Goal: Transaction & Acquisition: Book appointment/travel/reservation

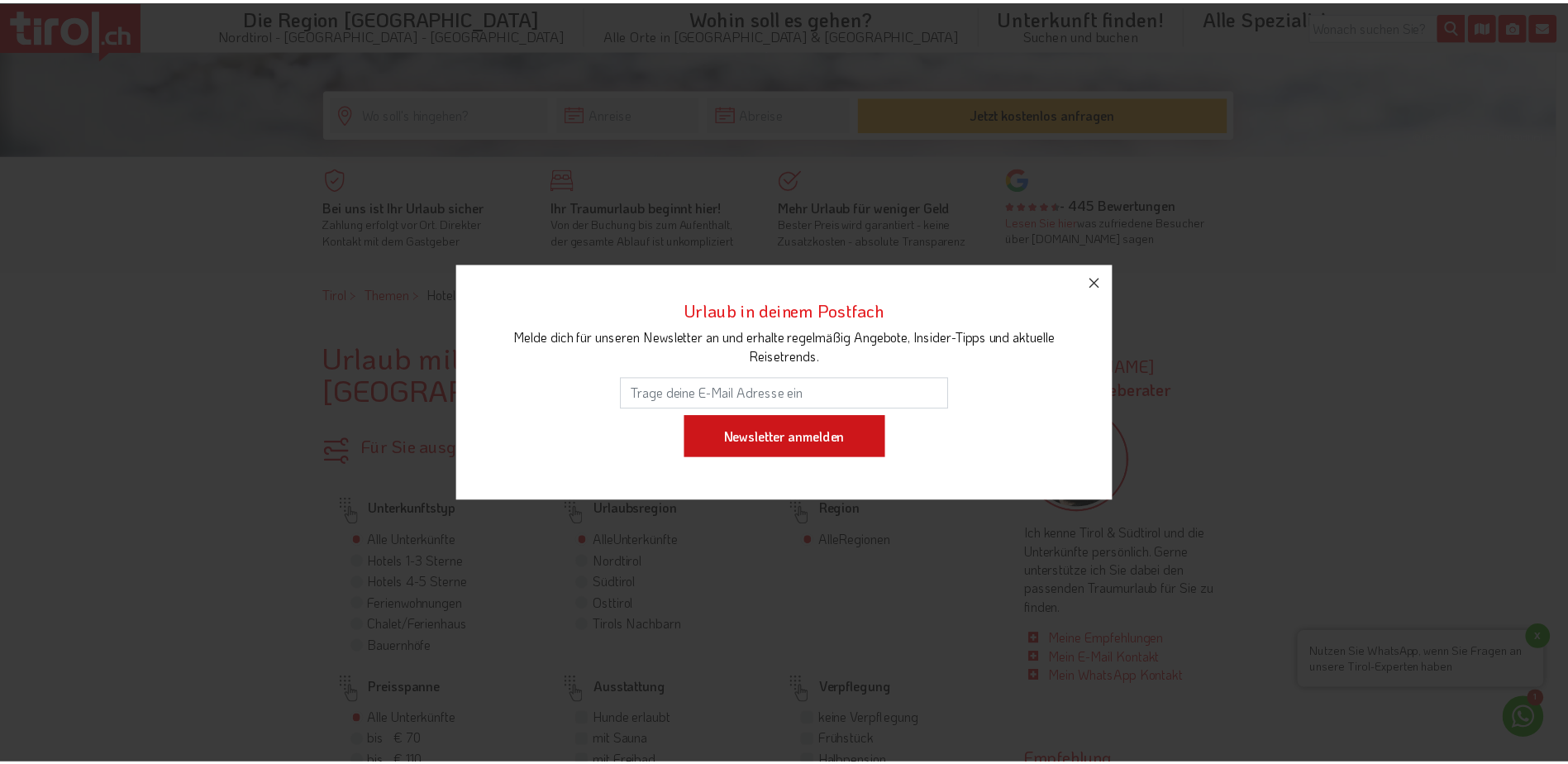
scroll to position [496, 0]
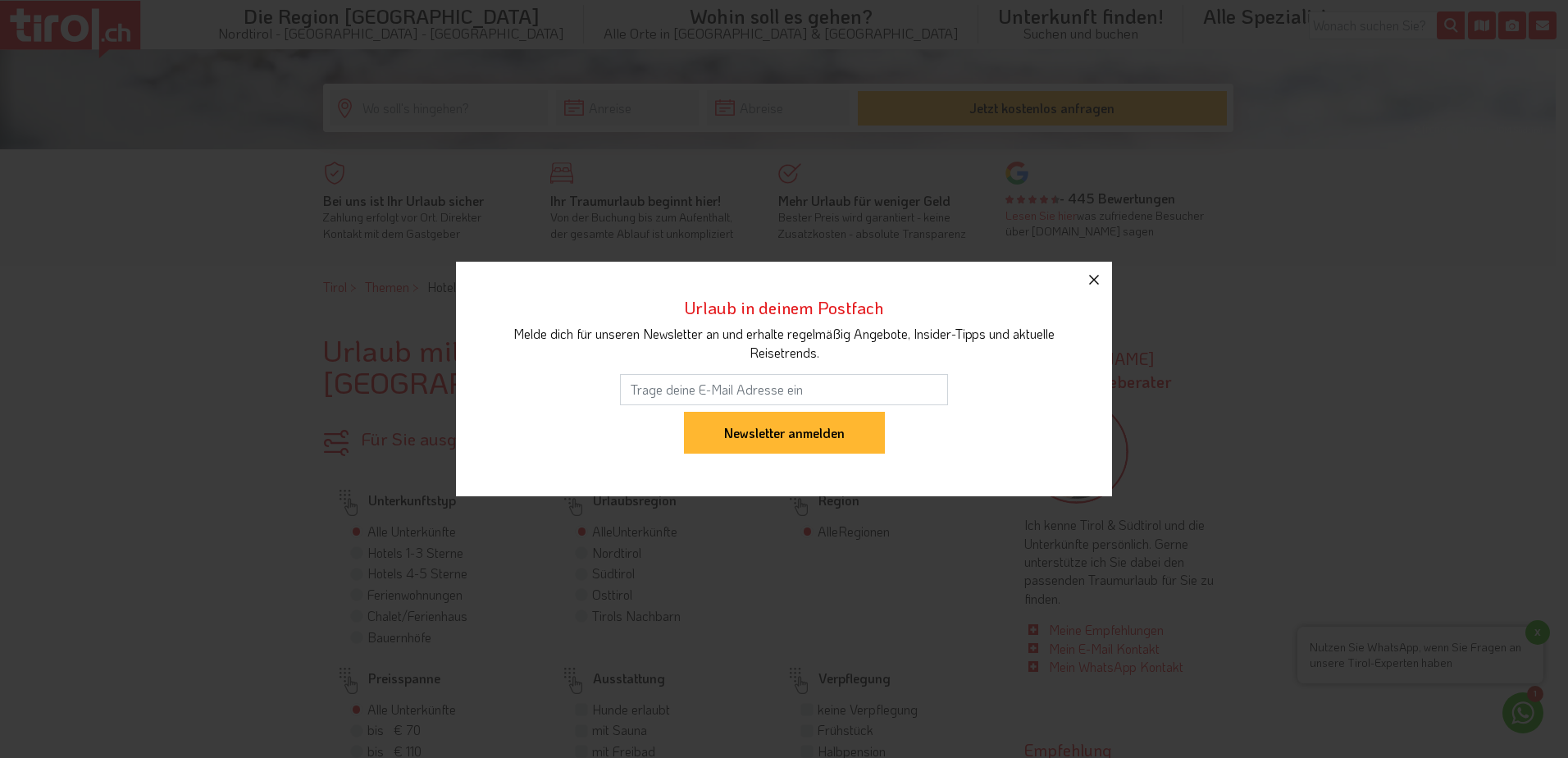
click at [1090, 282] on icon "button" at bounding box center [1094, 280] width 10 height 10
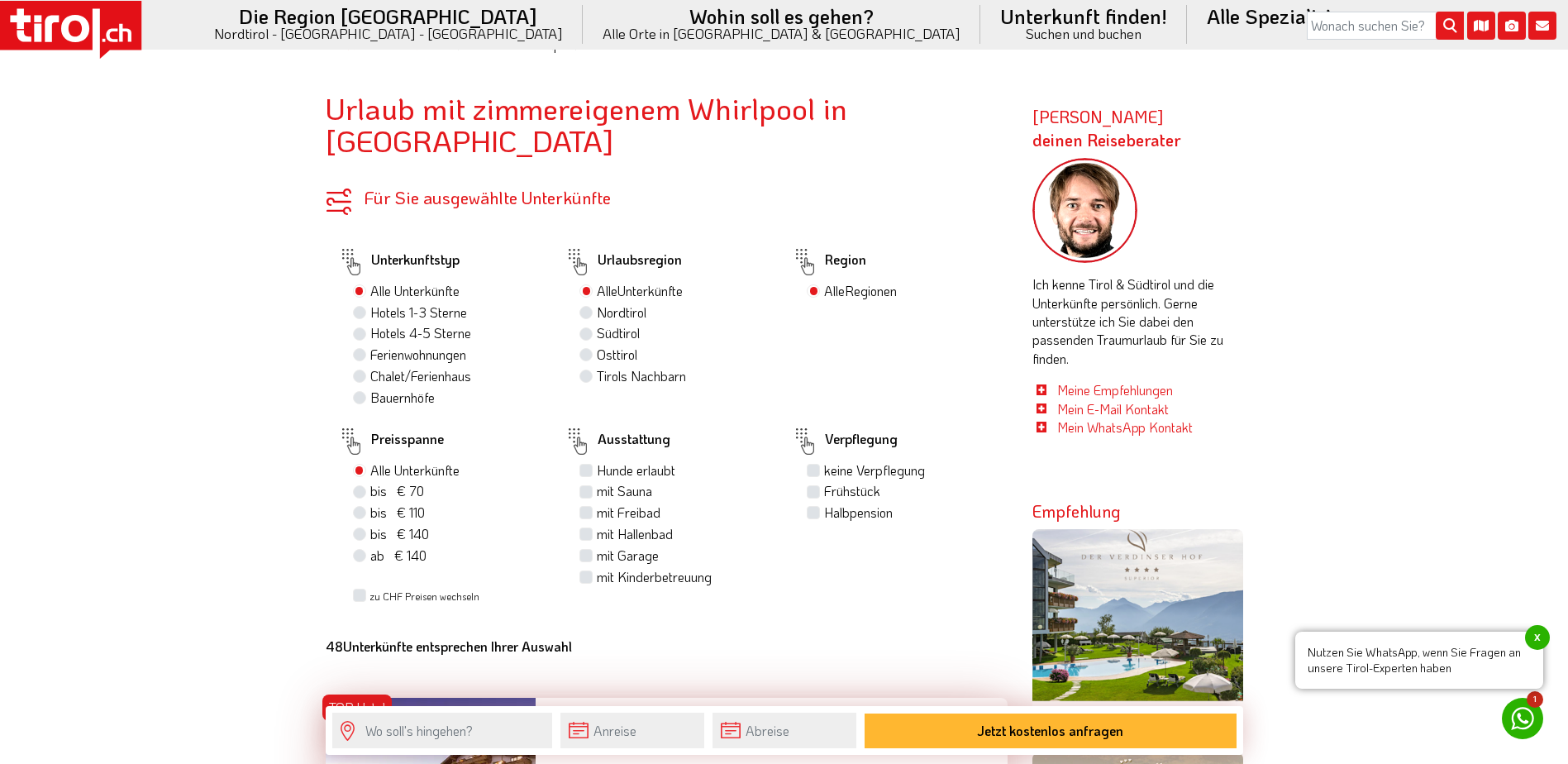
scroll to position [662, 0]
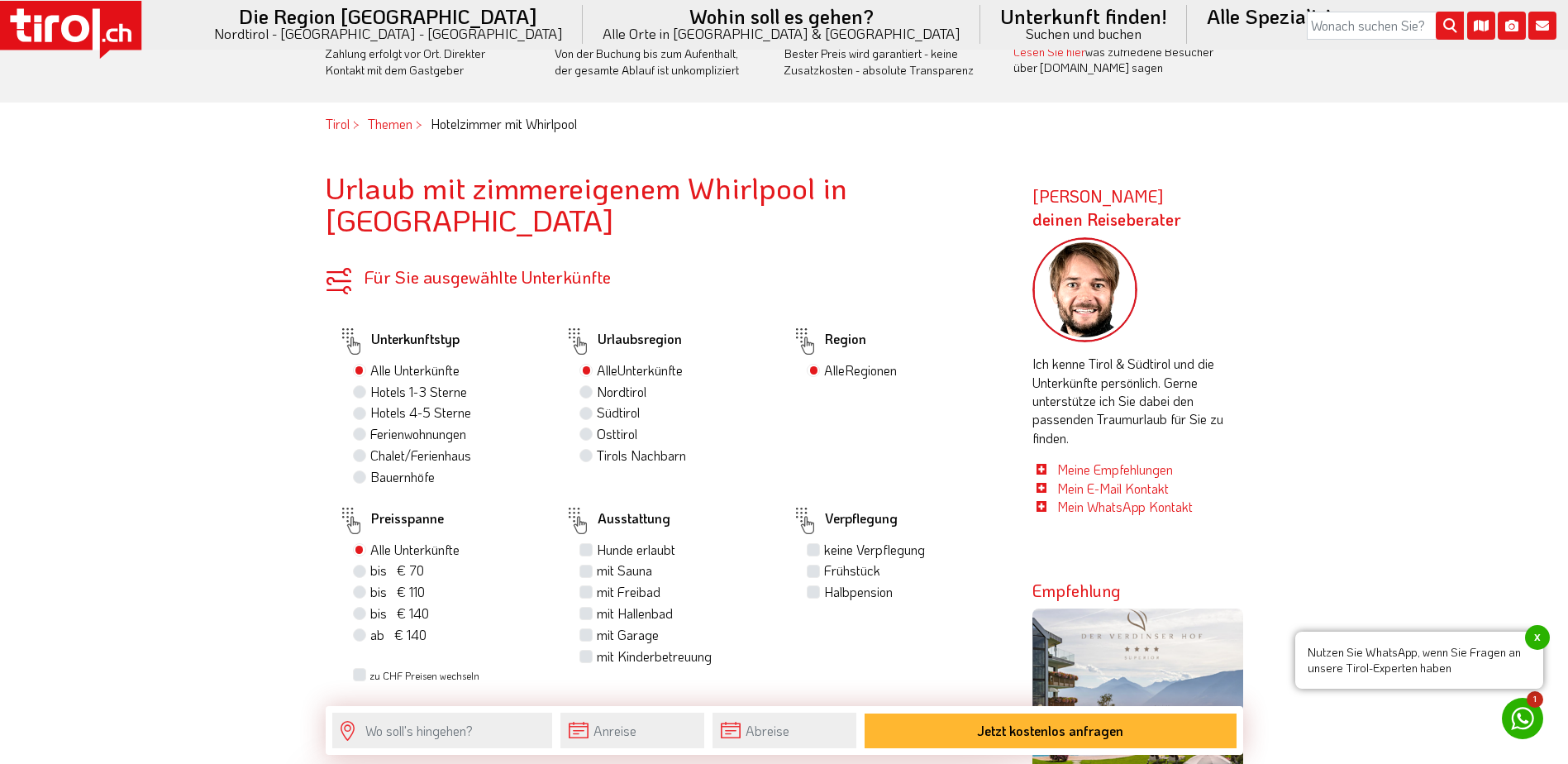
click at [371, 411] on label "Hotels 4-5 Sterne" at bounding box center [420, 412] width 100 height 18
click at [362, 411] on input "Hotels 4-5 Sterne" at bounding box center [362, 411] width 11 height 11
radio input "true"
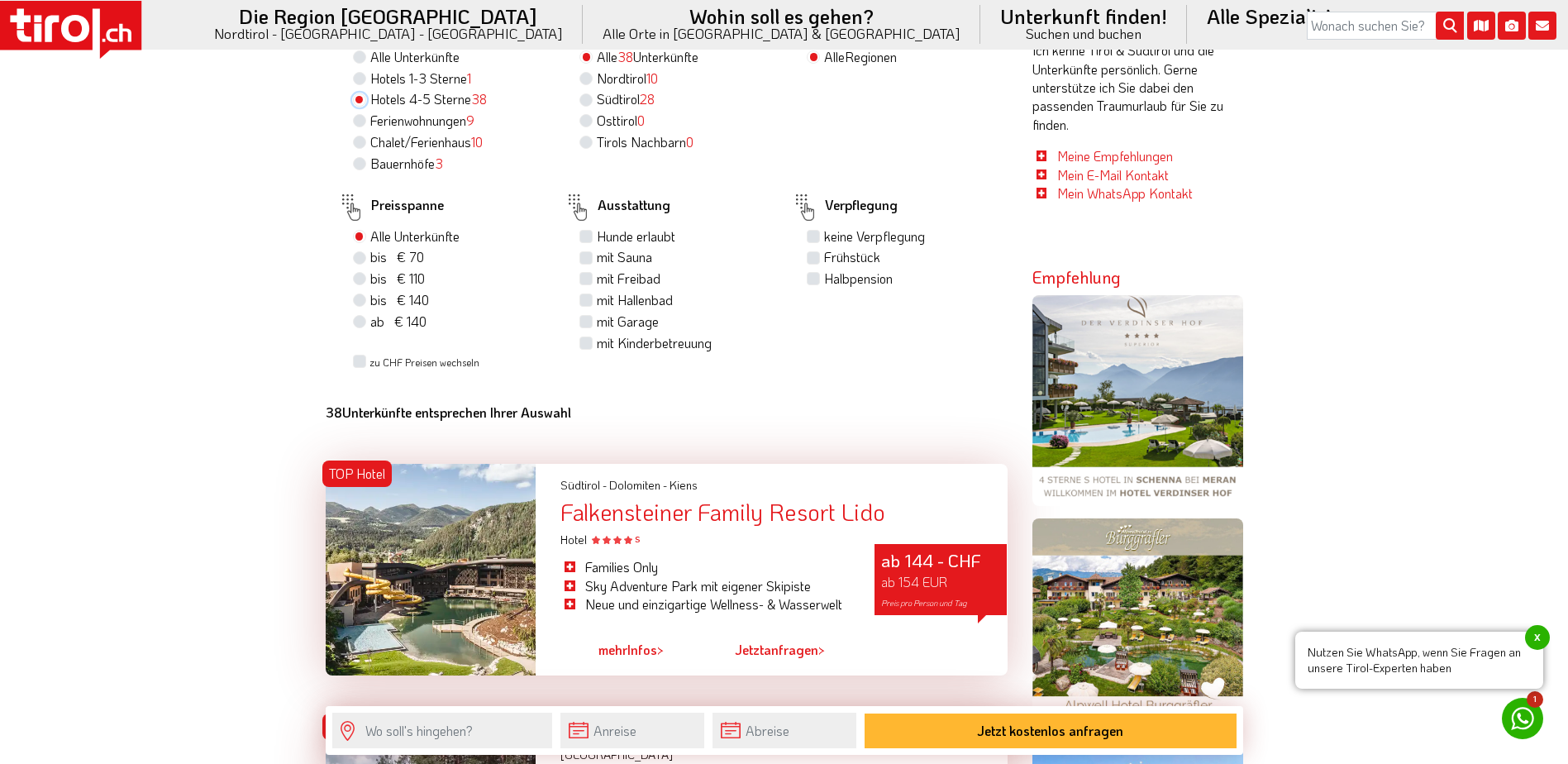
scroll to position [992, 0]
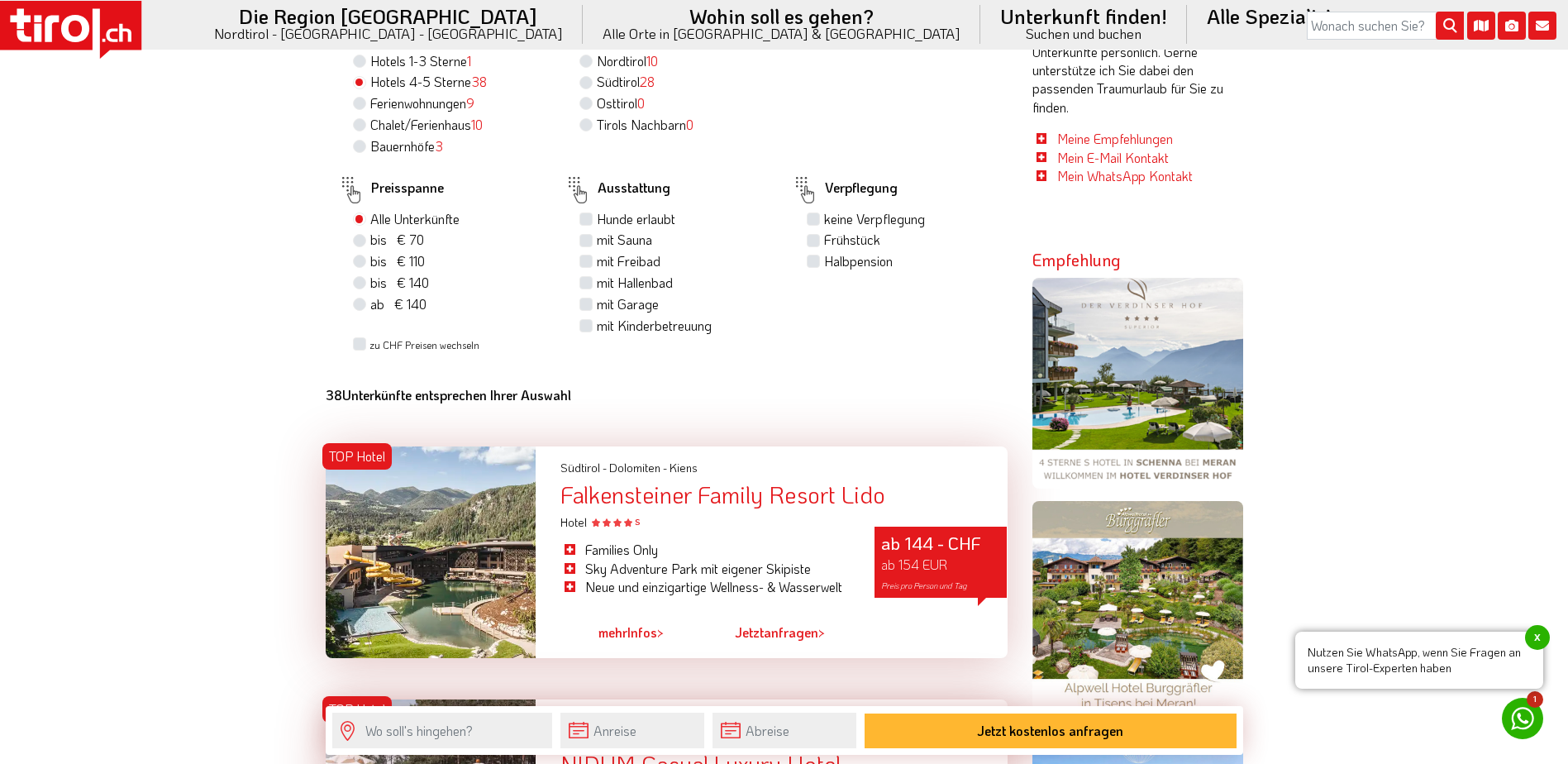
click at [597, 240] on label "mit Sauna" at bounding box center [625, 239] width 56 height 18
click at [585, 240] on input "mit Sauna" at bounding box center [588, 238] width 11 height 11
checkbox input "true"
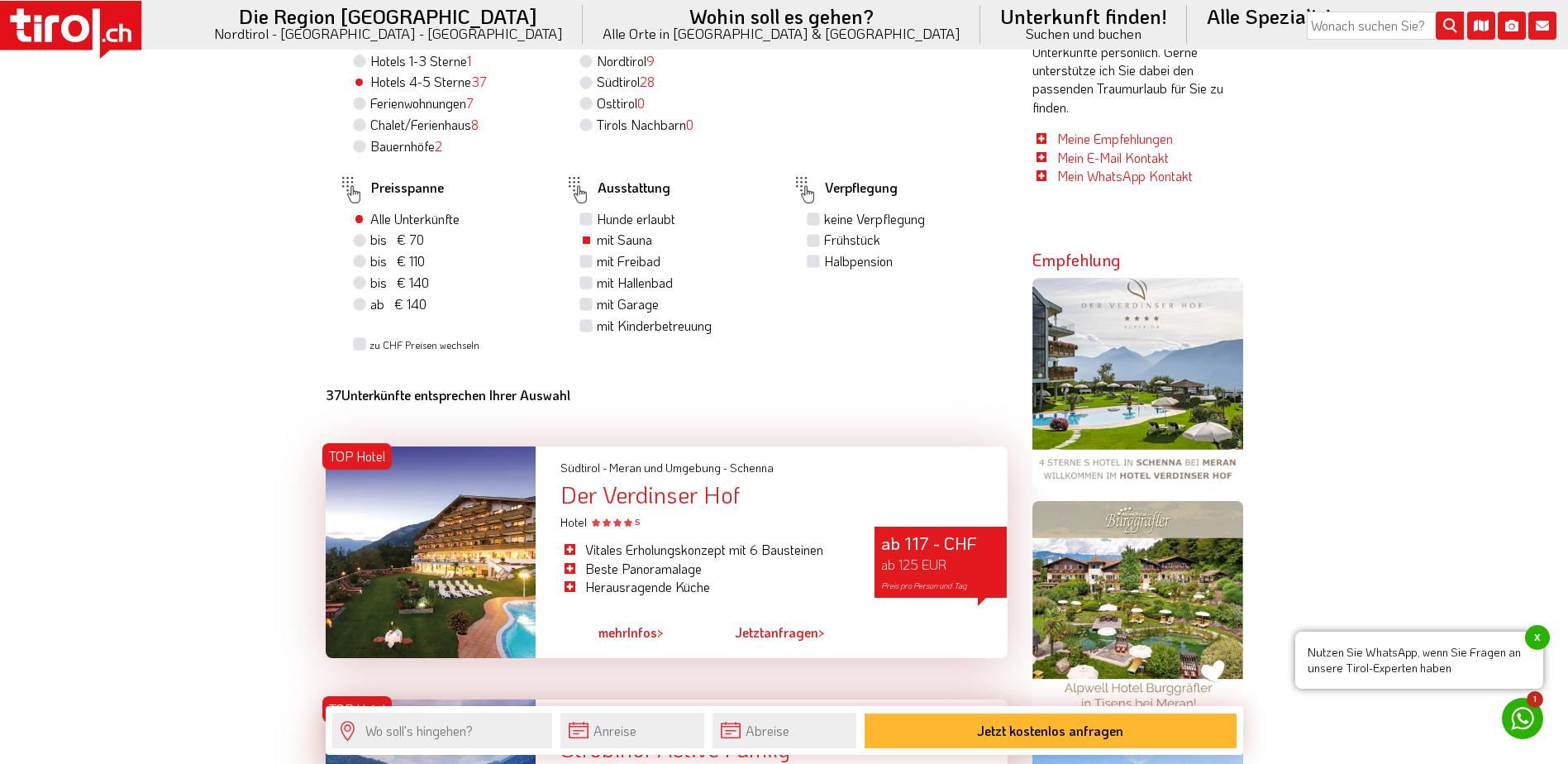
click at [597, 282] on label "mit Hallenbad" at bounding box center [635, 282] width 77 height 18
click at [584, 282] on input "mit Hallenbad" at bounding box center [588, 282] width 11 height 11
checkbox input "true"
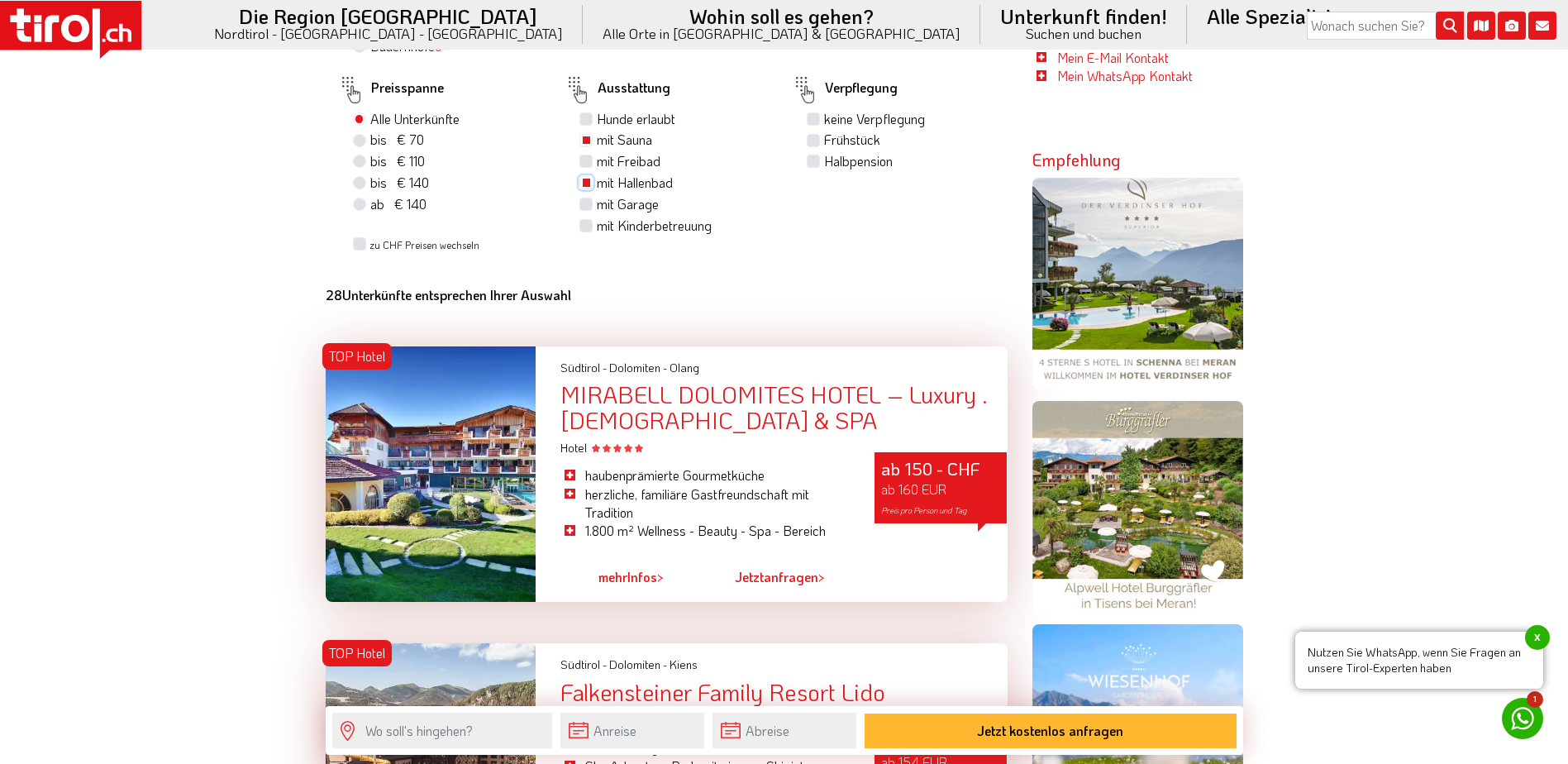
scroll to position [1157, 0]
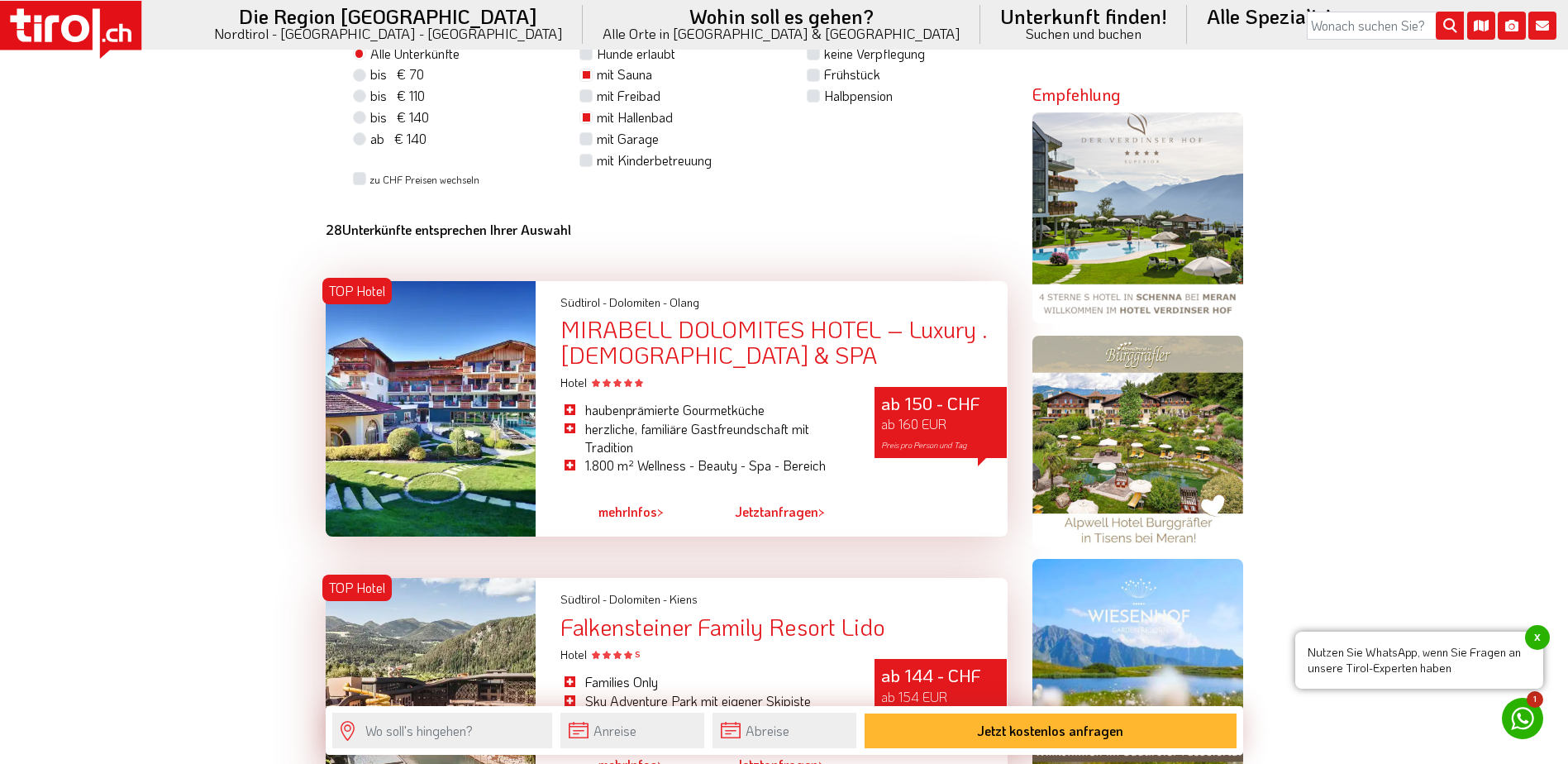
click at [917, 428] on span "ab 160 EUR" at bounding box center [914, 423] width 66 height 17
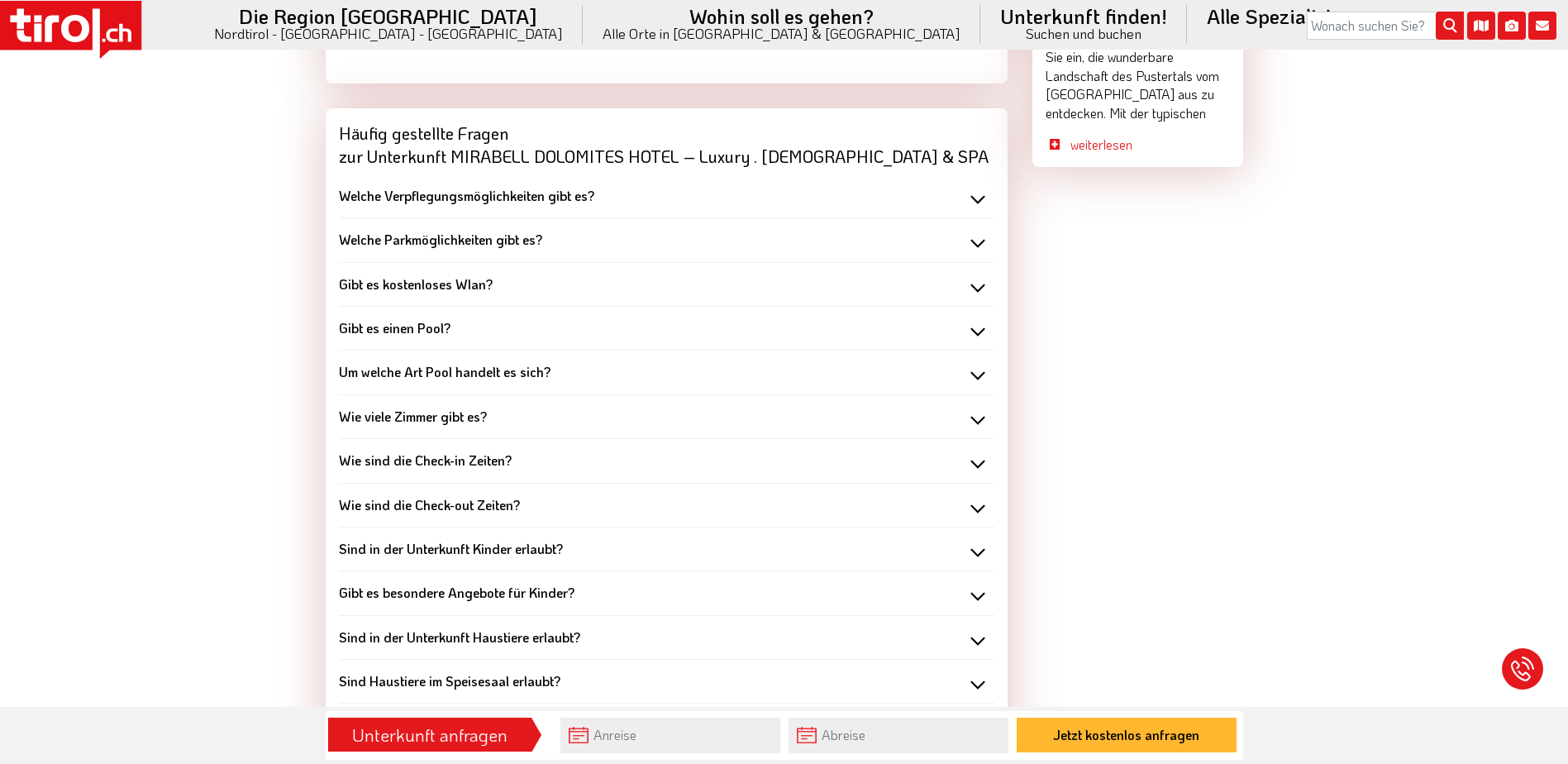
scroll to position [1571, 0]
